Goal: Task Accomplishment & Management: Manage account settings

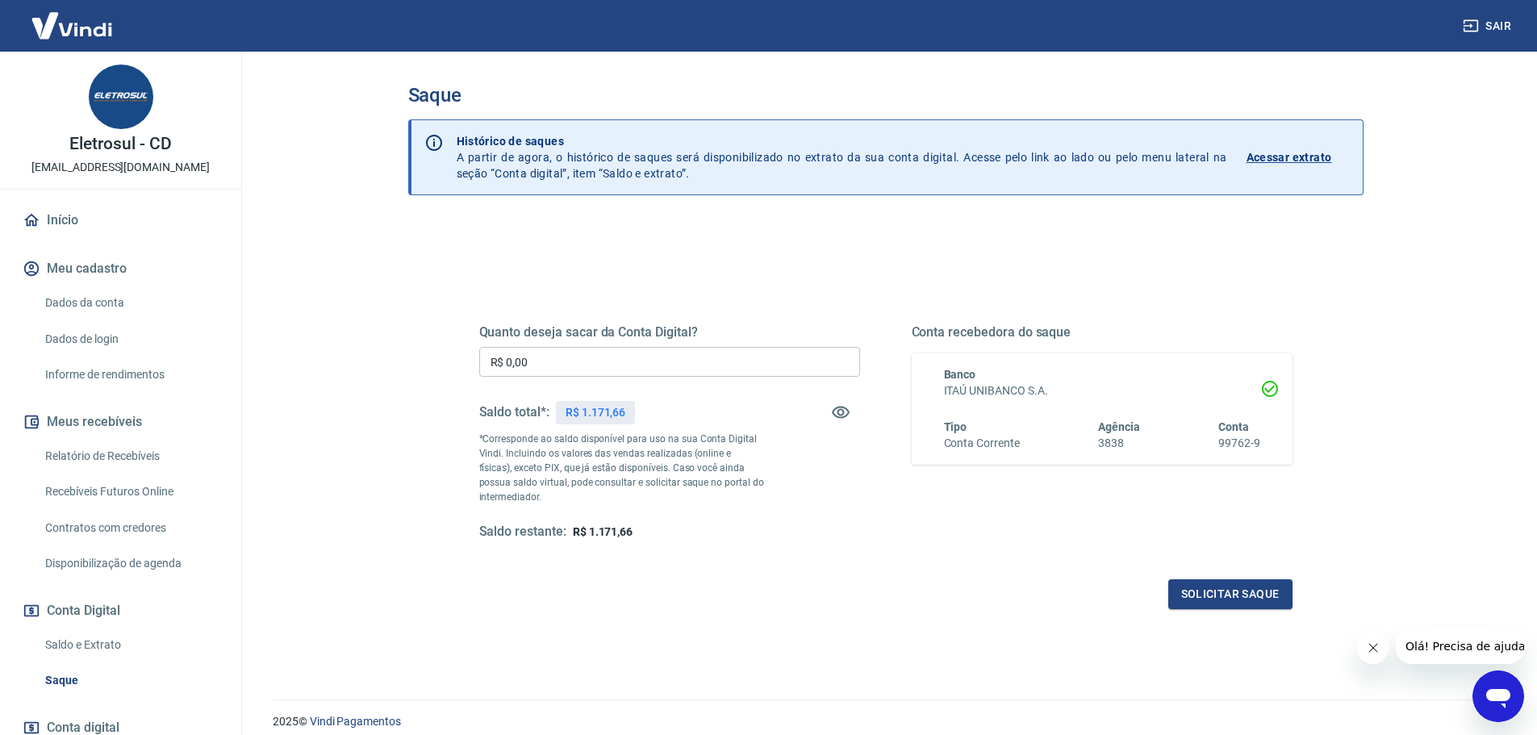
drag, startPoint x: 678, startPoint y: 363, endPoint x: 661, endPoint y: 362, distance: 17.0
click at [678, 362] on input "R$ 0,00" at bounding box center [669, 362] width 381 height 30
drag, startPoint x: 661, startPoint y: 362, endPoint x: 312, endPoint y: 355, distance: 349.5
click at [215, 363] on div "Sair Eletrosul - CD [EMAIL_ADDRESS][DOMAIN_NAME] Início Meu cadastro Dados da c…" at bounding box center [768, 367] width 1537 height 735
click at [691, 330] on h5 "Quanto deseja sacar da Conta Digital?" at bounding box center [669, 332] width 381 height 16
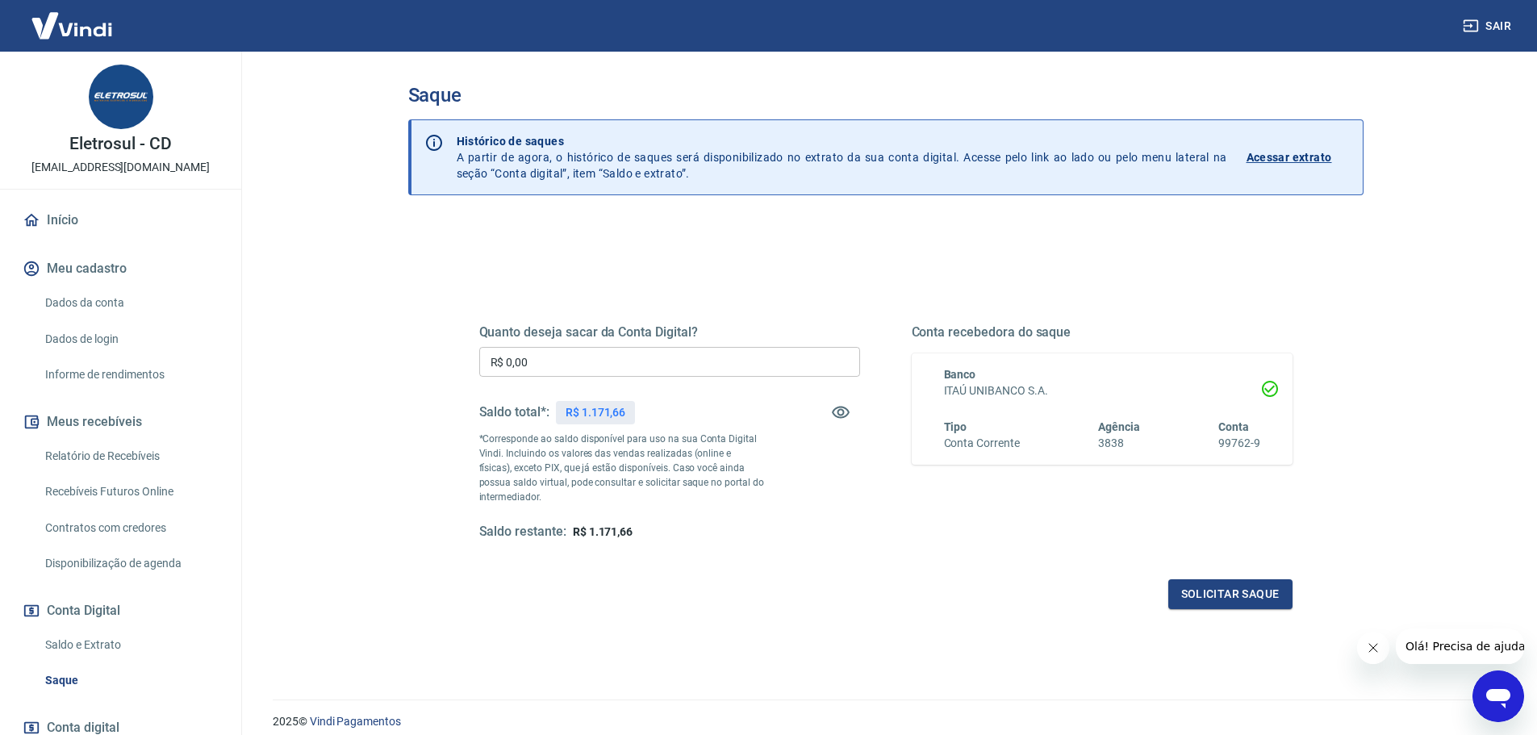
drag, startPoint x: 671, startPoint y: 354, endPoint x: 324, endPoint y: 370, distance: 346.6
click at [363, 379] on main "Saque Histórico de saques A partir de agora, o histórico de saques será disponi…" at bounding box center [885, 394] width 1303 height 684
click at [574, 370] on input "R$ 100,01" at bounding box center [669, 362] width 381 height 30
drag, startPoint x: 575, startPoint y: 361, endPoint x: 364, endPoint y: 354, distance: 211.5
click at [366, 359] on main "Saque Histórico de saques A partir de agora, o histórico de saques será disponi…" at bounding box center [885, 394] width 1303 height 684
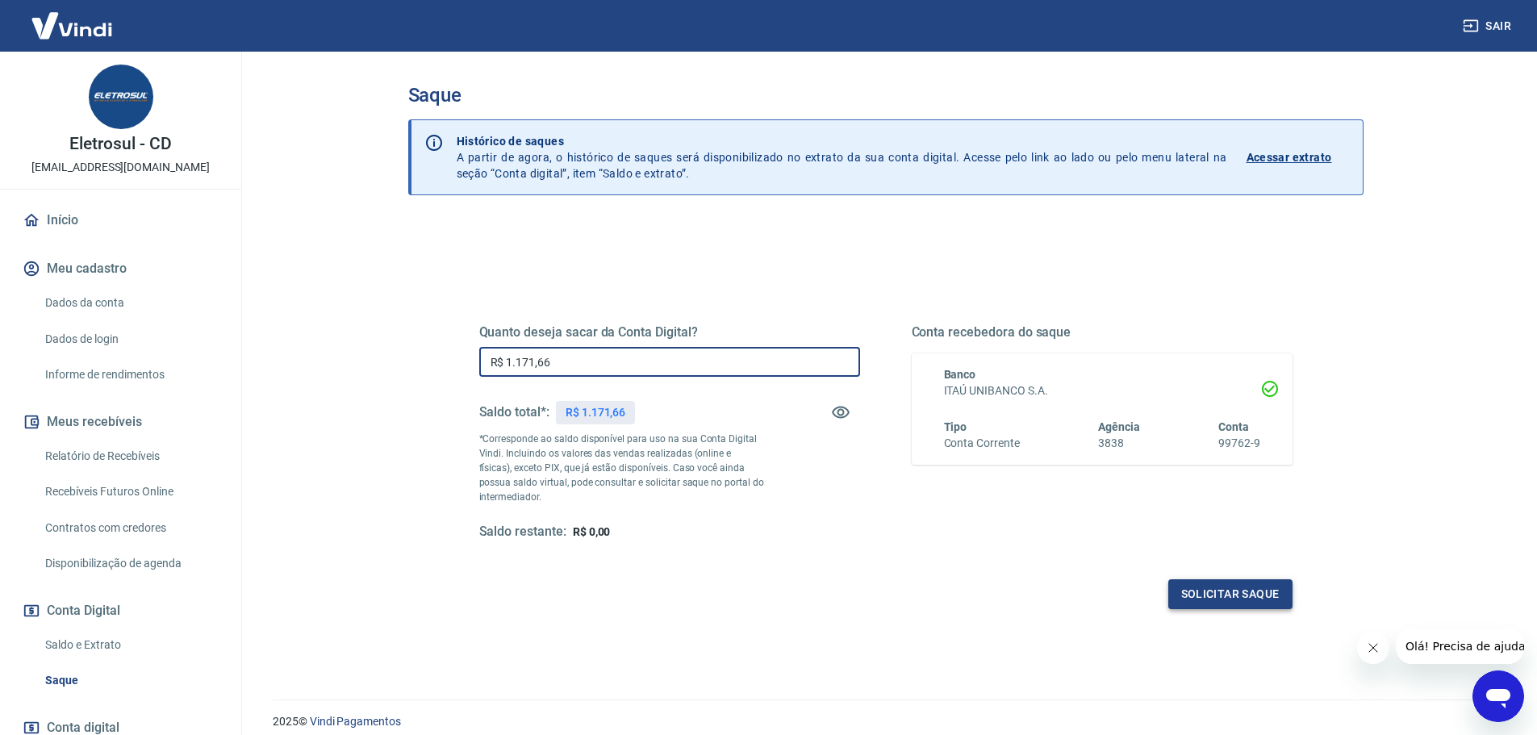
type input "R$ 1.171,66"
click at [1257, 581] on button "Solicitar saque" at bounding box center [1231, 594] width 124 height 30
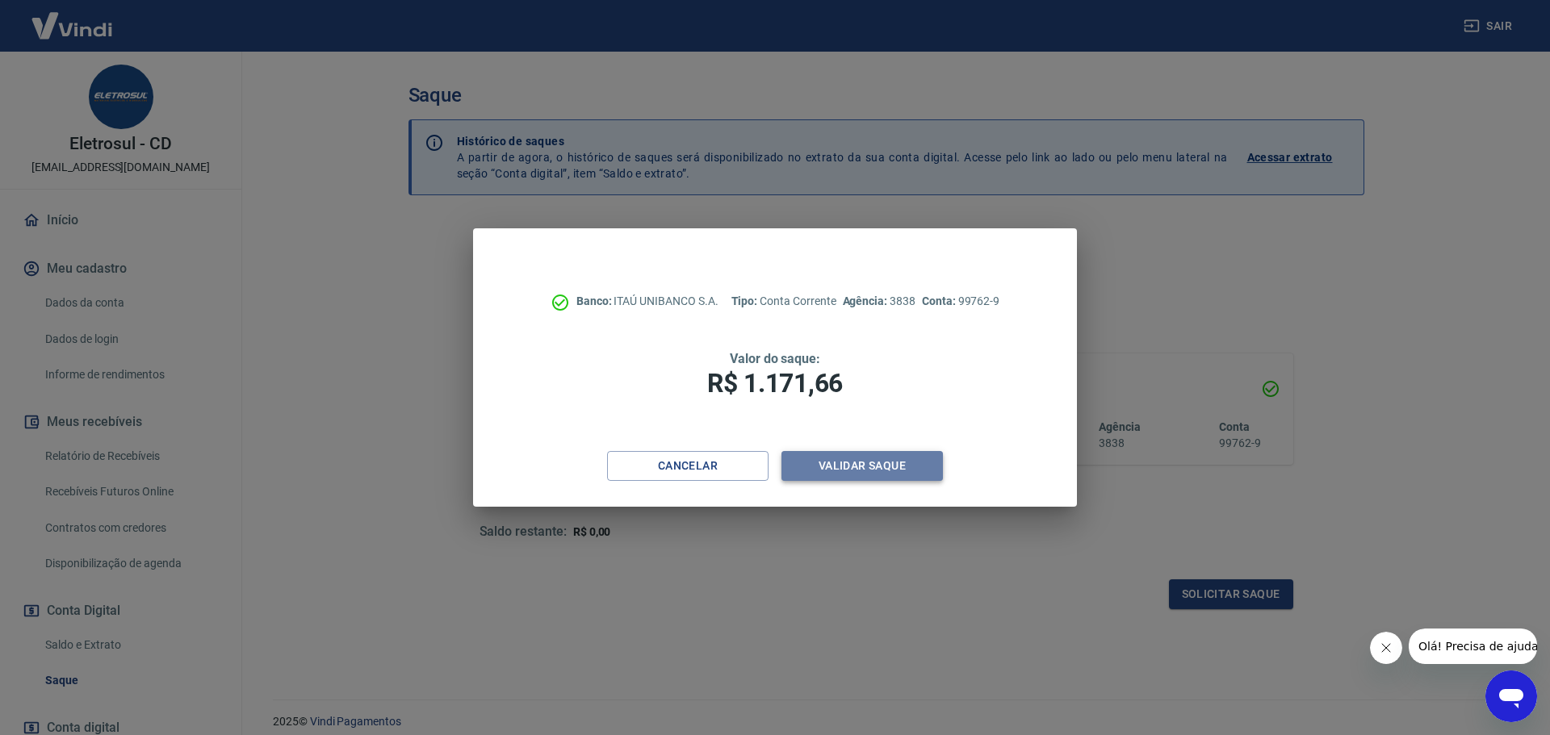
click at [848, 455] on button "Validar saque" at bounding box center [861, 466] width 161 height 30
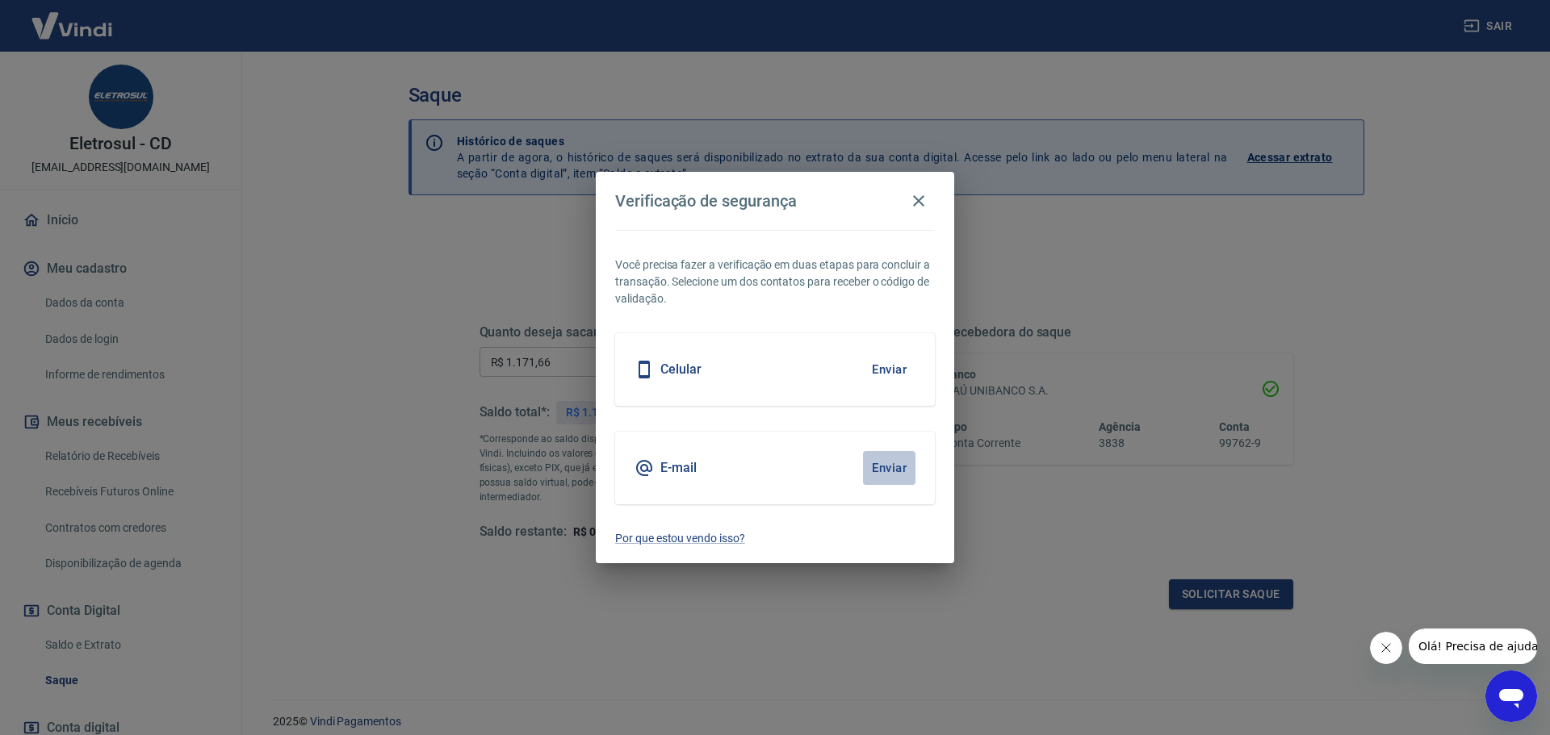
click at [874, 462] on button "Enviar" at bounding box center [889, 468] width 52 height 34
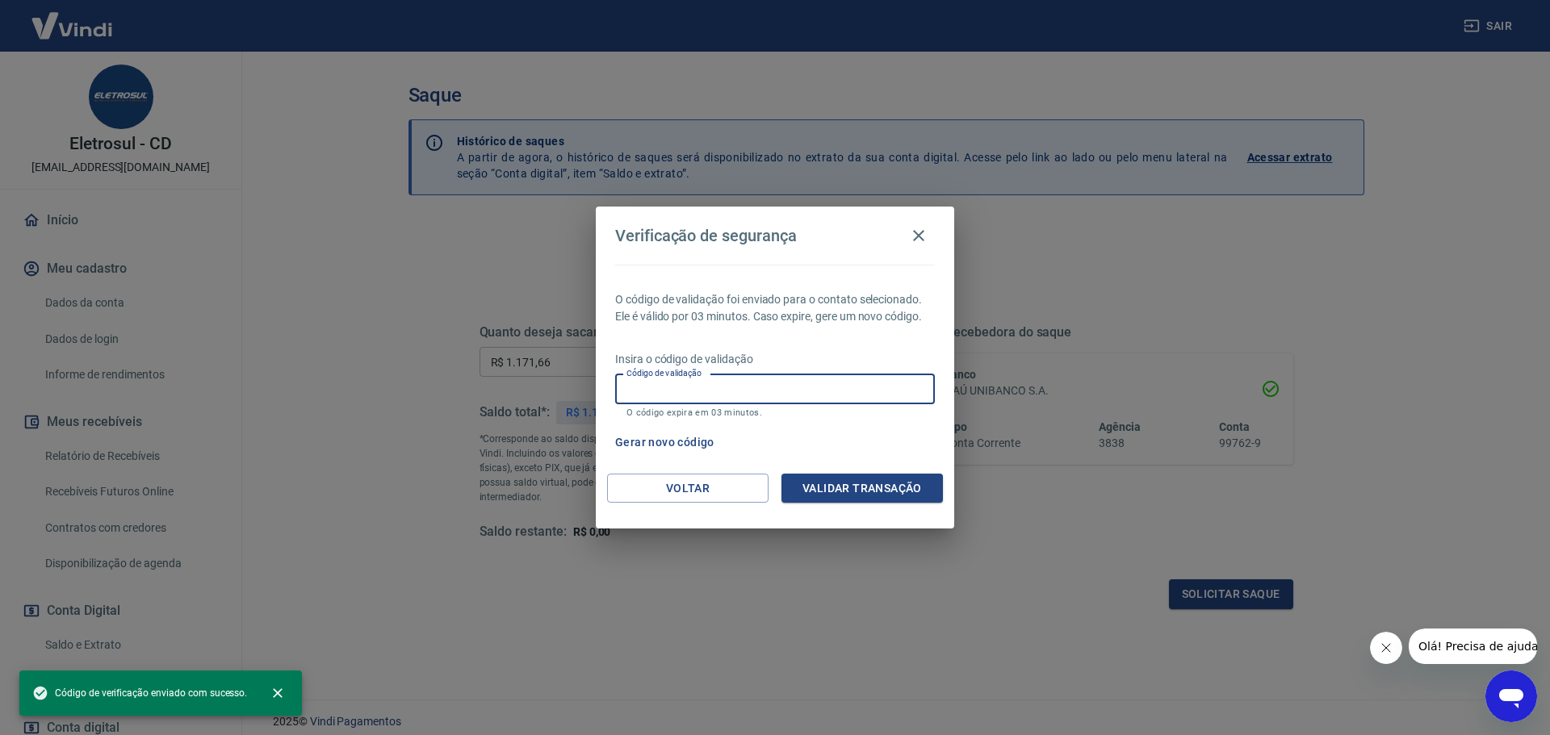
click at [889, 393] on input "Código de validação" at bounding box center [775, 389] width 320 height 30
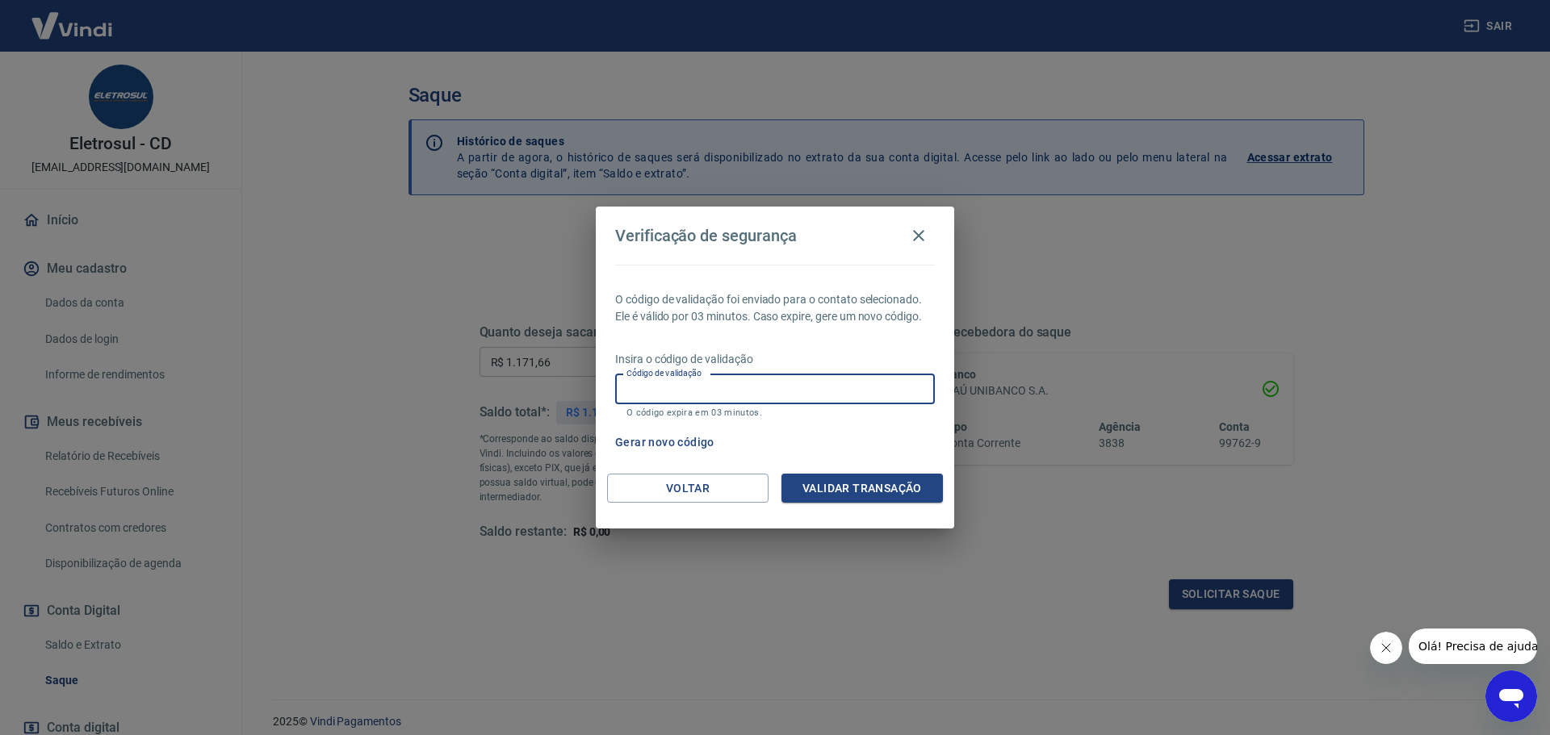
click at [843, 400] on input "Código de validação" at bounding box center [775, 389] width 320 height 30
click at [704, 405] on div "Código de validação Código de validação O código expira em 03 minutos." at bounding box center [775, 396] width 320 height 44
click at [624, 404] on input "Código de validação" at bounding box center [775, 389] width 320 height 30
click at [657, 393] on input "Código de validação" at bounding box center [775, 389] width 320 height 30
click at [703, 389] on input "Código de validação" at bounding box center [775, 389] width 320 height 30
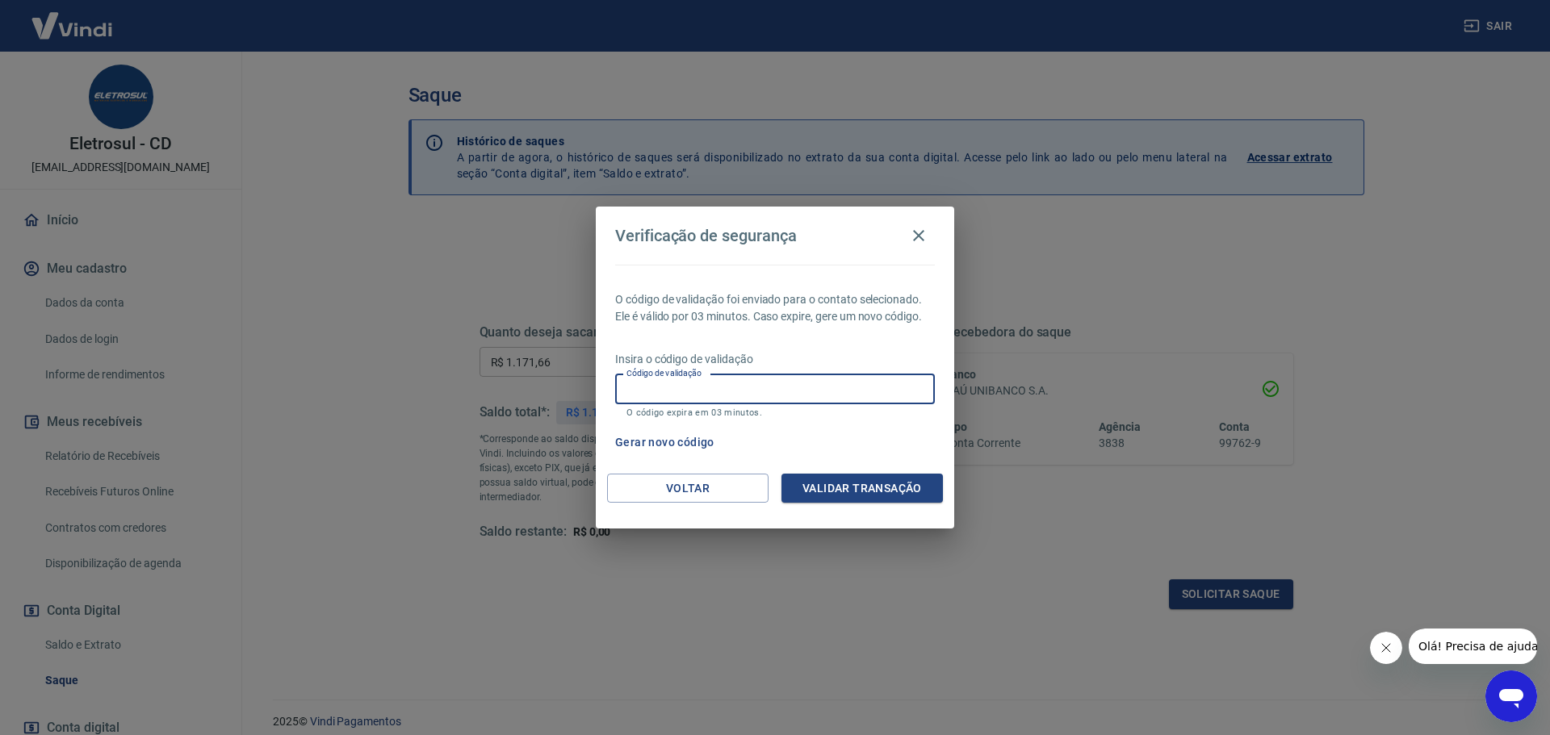
click at [719, 391] on input "Código de validação" at bounding box center [775, 389] width 320 height 30
click at [704, 396] on input "Código de validação" at bounding box center [775, 389] width 320 height 30
click at [697, 395] on input "Código de validação" at bounding box center [775, 389] width 320 height 30
drag, startPoint x: 910, startPoint y: 348, endPoint x: 888, endPoint y: 370, distance: 31.4
click at [890, 368] on div "O código de validação foi enviado para o contato selecionado. Ele é válido por …" at bounding box center [775, 369] width 358 height 209
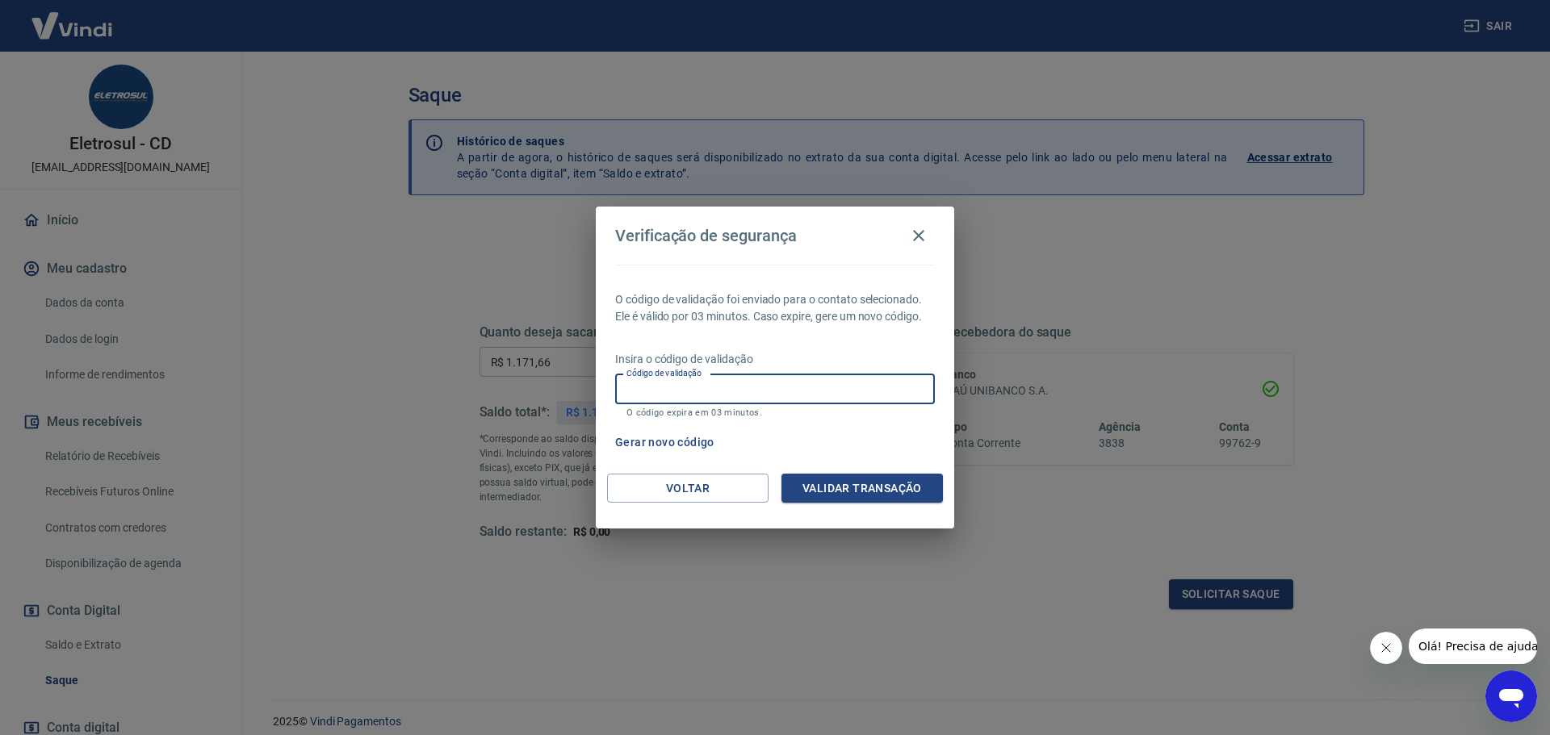
click at [878, 387] on input "Código de validação" at bounding box center [775, 389] width 320 height 30
click at [688, 386] on label "Código de validação" at bounding box center [676, 390] width 100 height 16
click at [688, 386] on input "Código de validação" at bounding box center [775, 389] width 320 height 30
click at [680, 391] on input "Código de validação" at bounding box center [775, 389] width 320 height 30
type input "510114"
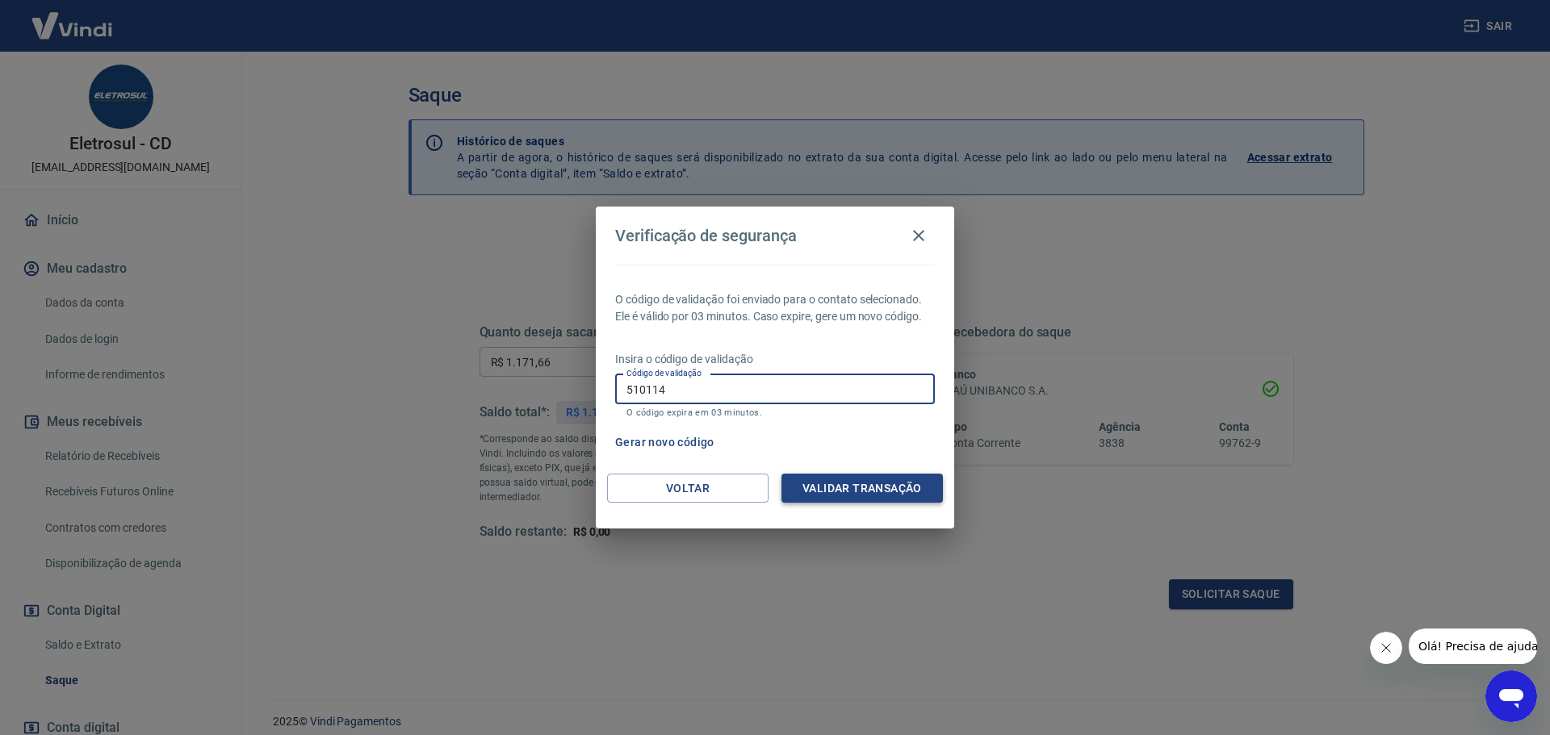
click at [819, 477] on button "Validar transação" at bounding box center [861, 489] width 161 height 30
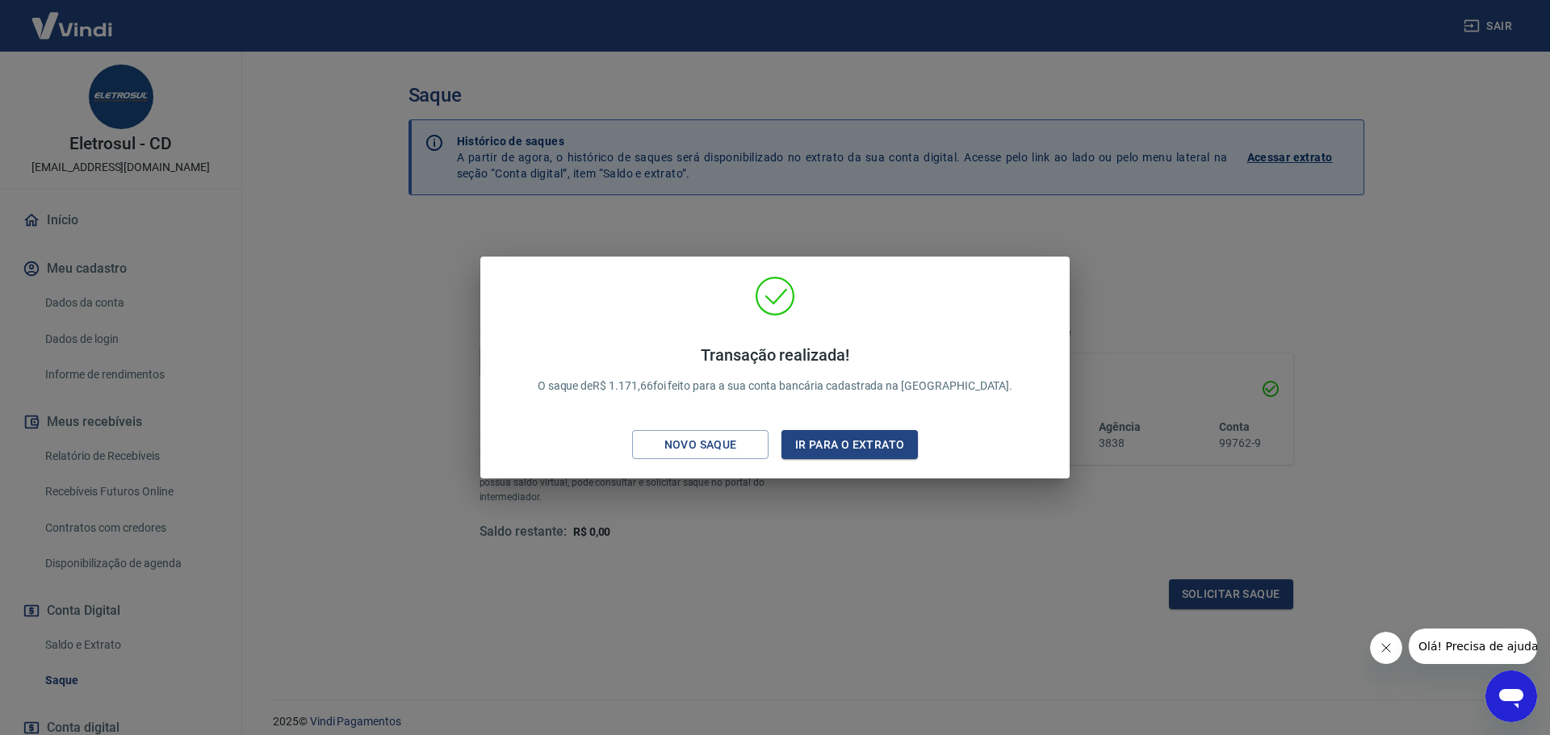
click at [818, 531] on div "Transação realizada! O saque de R$ 1.171,66 foi feito para a sua conta bancária…" at bounding box center [775, 367] width 1550 height 735
